Goal: Obtain resource: Download file/media

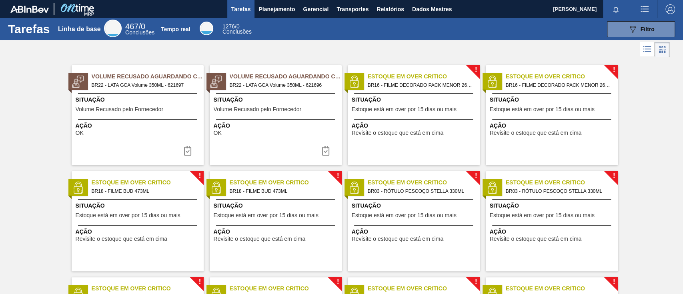
click at [634, 72] on div "Estoque em Over Critico BR16 - FILME DECORADO PACK MENOR 269ML" at bounding box center [572, 80] width 132 height 17
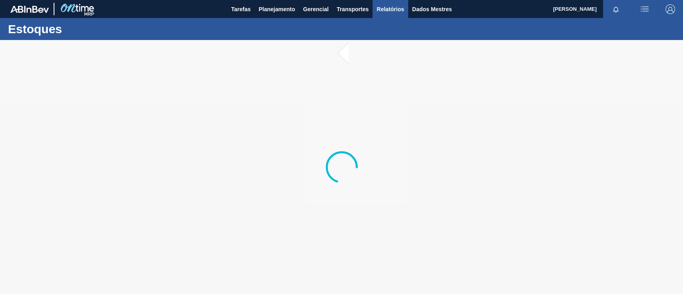
click at [400, 9] on font "Relatórios" at bounding box center [390, 9] width 27 height 6
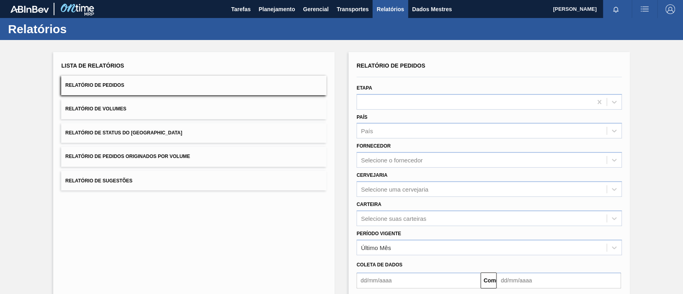
click at [205, 155] on button "Relatório de Pedidos Originados por Volume" at bounding box center [193, 157] width 265 height 20
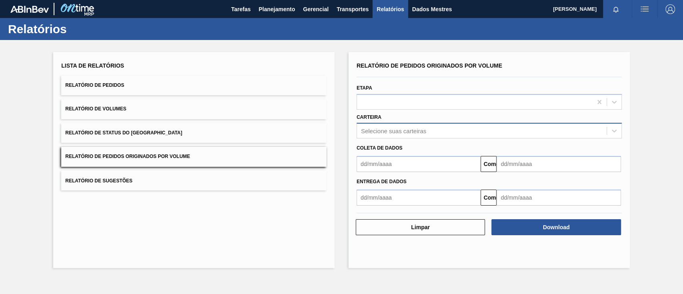
click at [396, 130] on font "Selecione suas carteiras" at bounding box center [393, 131] width 65 height 7
type input "aç"
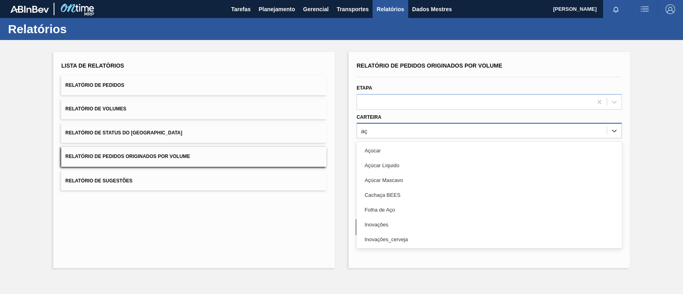
click at [444, 155] on div "Açúcar" at bounding box center [489, 150] width 265 height 15
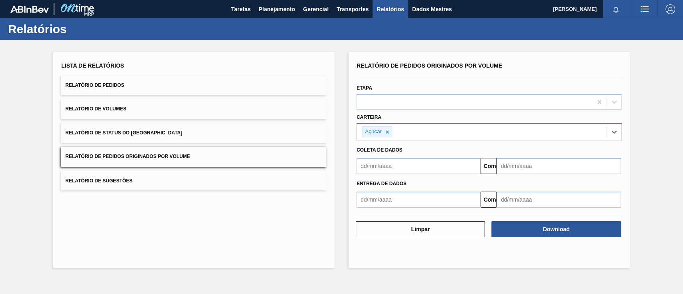
click at [429, 167] on input "text" at bounding box center [419, 166] width 124 height 16
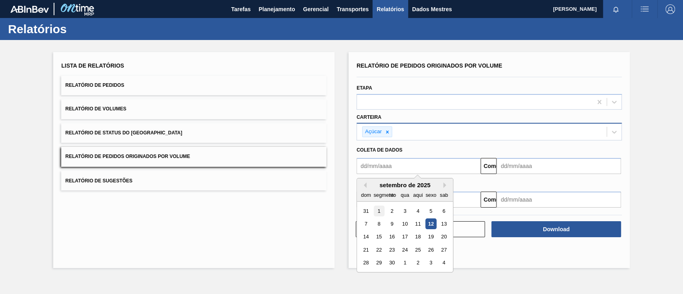
click at [382, 211] on div "1" at bounding box center [379, 211] width 11 height 11
type input "[DATE]"
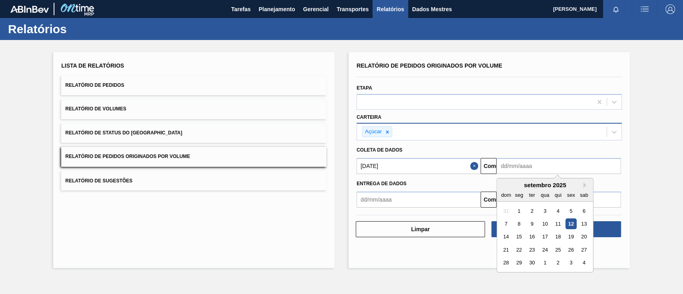
click at [525, 165] on input "text" at bounding box center [559, 166] width 124 height 16
click at [534, 235] on font "16" at bounding box center [533, 237] width 6 height 6
type input "[DATE]"
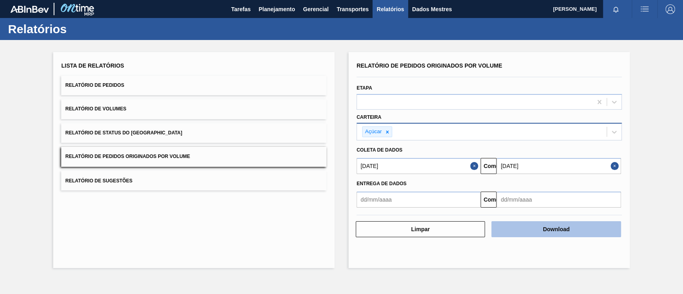
click at [570, 228] on font "Download" at bounding box center [556, 229] width 27 height 6
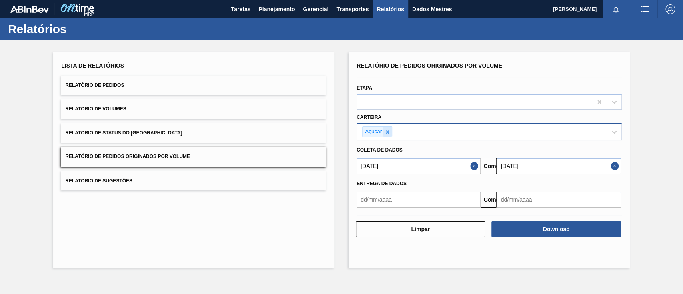
click at [387, 132] on icon at bounding box center [388, 132] width 6 height 6
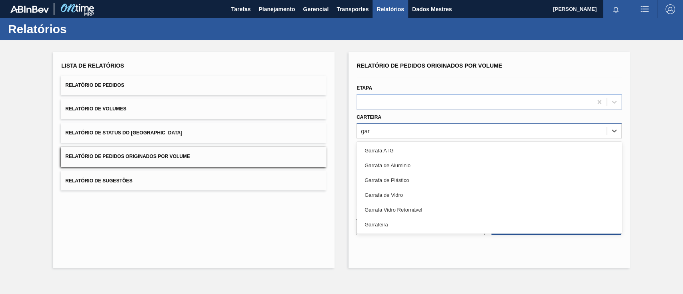
type input "garr"
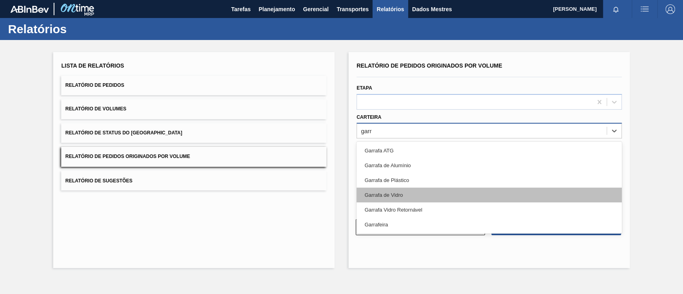
click at [391, 191] on div "Garrafa de Vidro" at bounding box center [489, 195] width 265 height 15
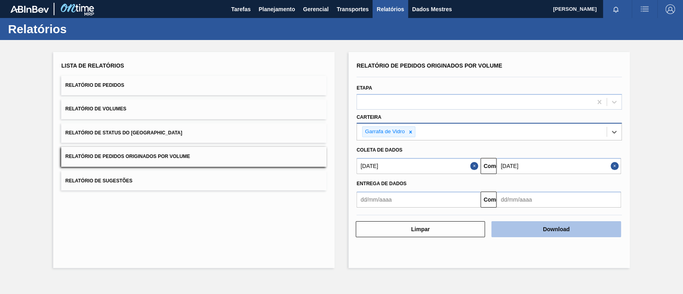
click at [564, 230] on font "Download" at bounding box center [556, 229] width 27 height 6
